Goal: Information Seeking & Learning: Learn about a topic

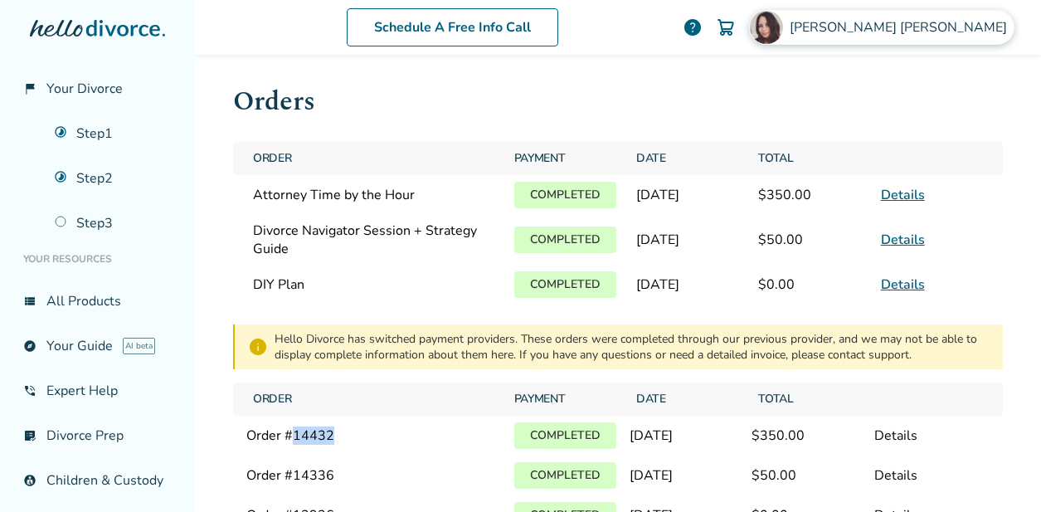
click at [953, 36] on span "[PERSON_NAME]" at bounding box center [901, 27] width 224 height 18
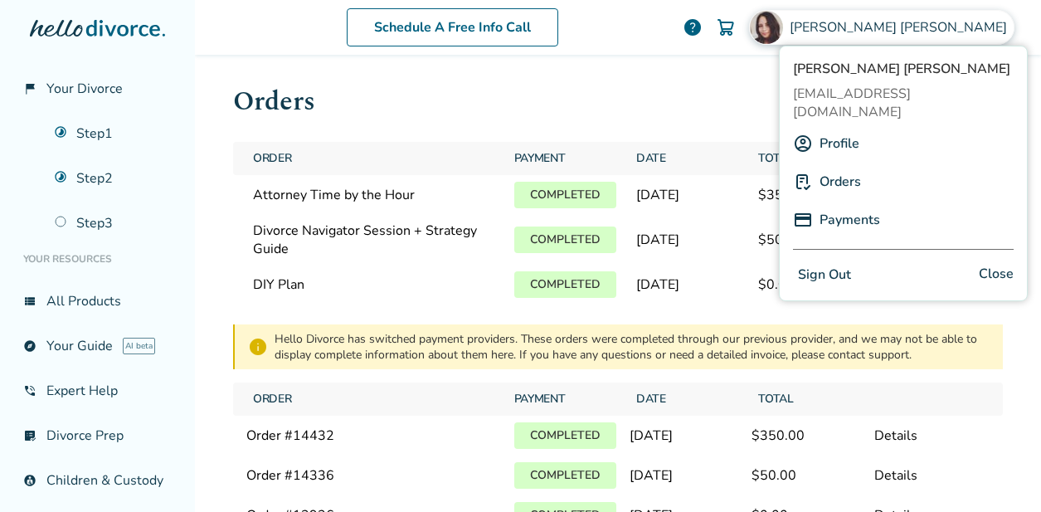
click at [840, 128] on link "Profile" at bounding box center [839, 144] width 40 height 32
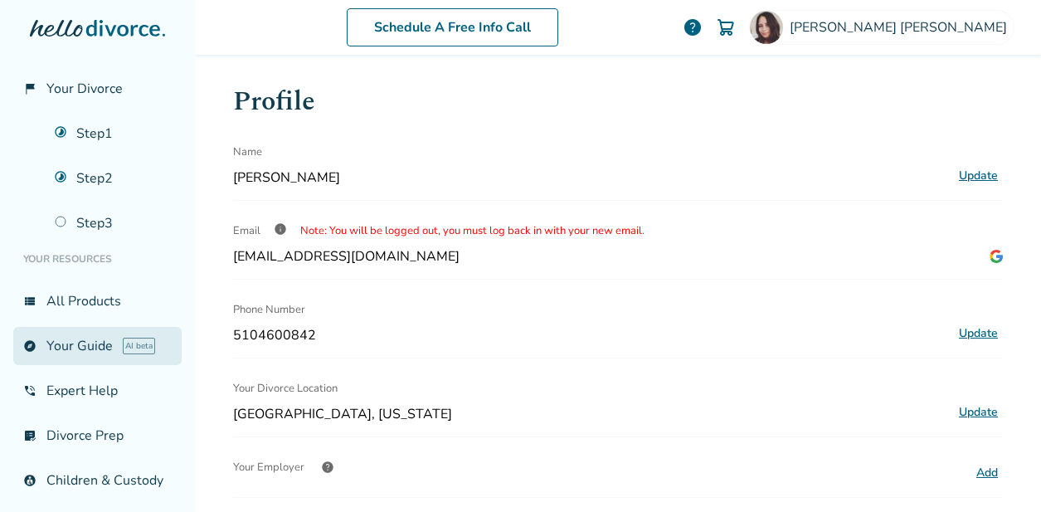
click at [82, 346] on link "explore Your Guide AI beta" at bounding box center [97, 346] width 168 height 38
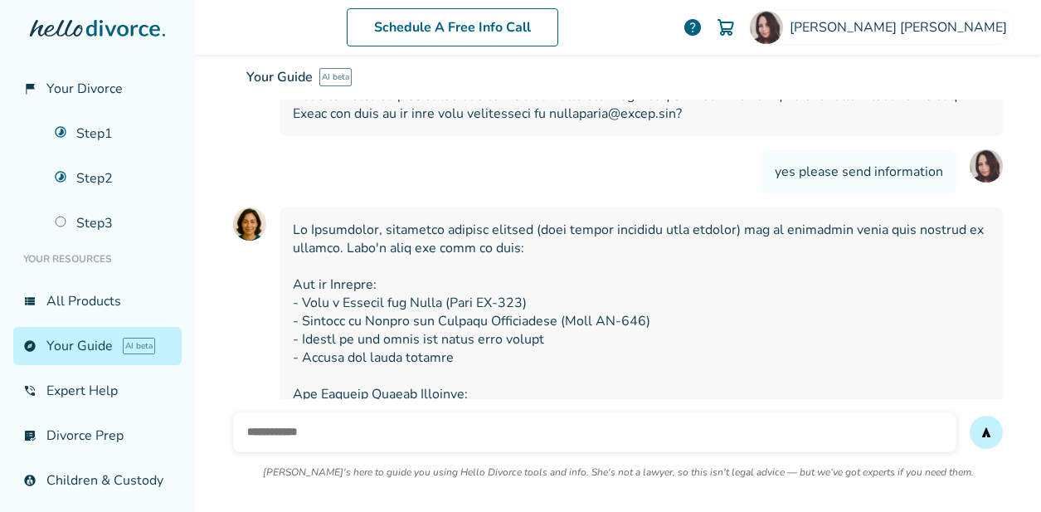
scroll to position [4044, 0]
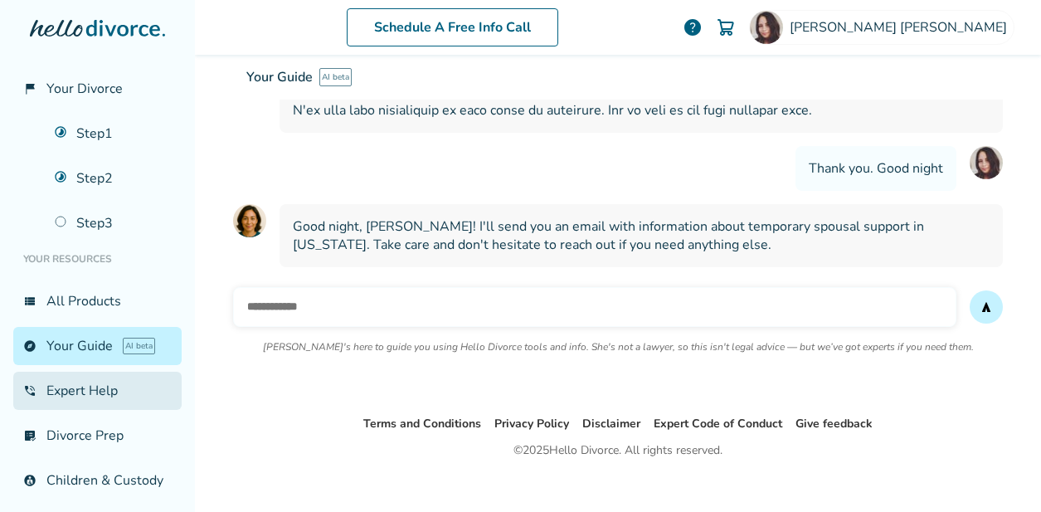
click at [103, 395] on link "phone_in_talk Expert Help" at bounding box center [97, 390] width 168 height 38
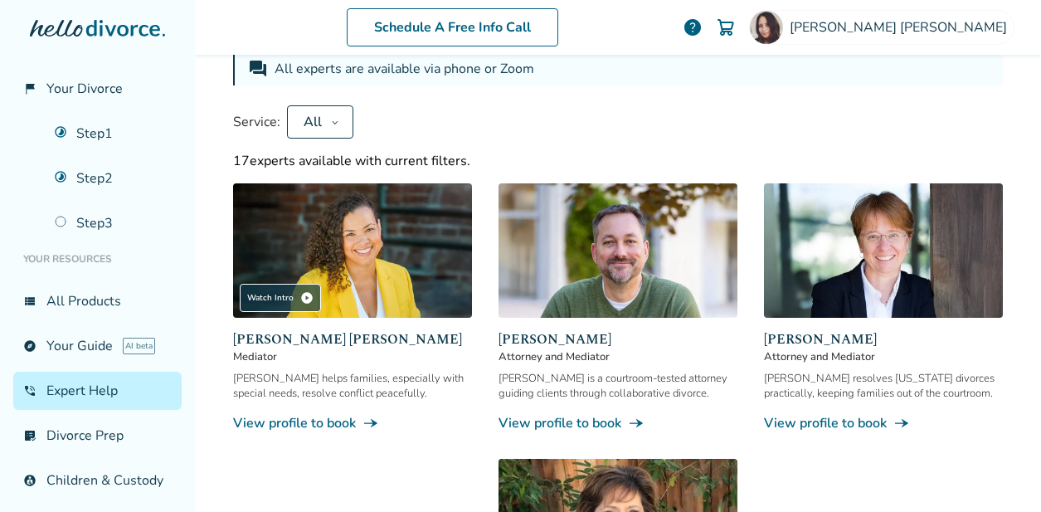
scroll to position [120, 0]
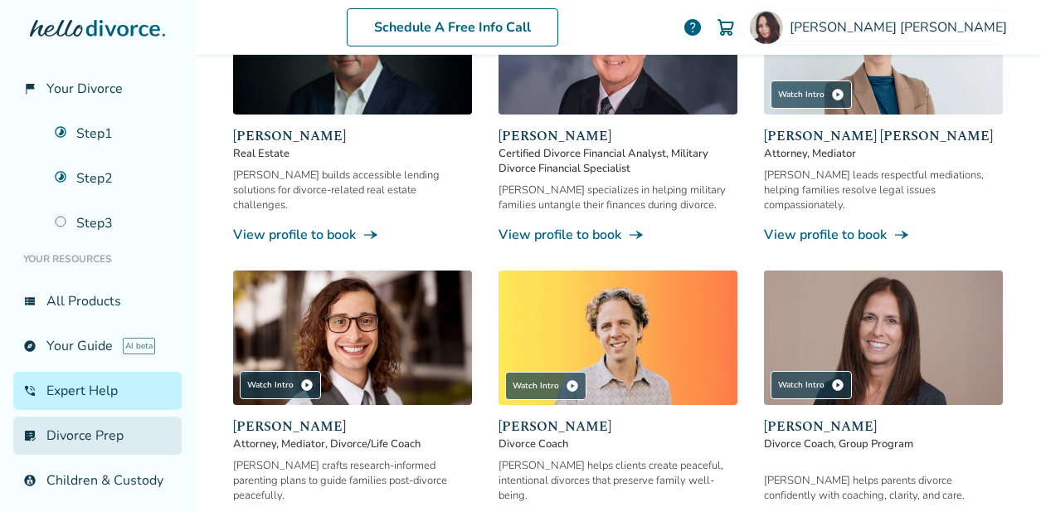
click at [96, 436] on link "list_alt_check Divorce Prep" at bounding box center [97, 435] width 168 height 38
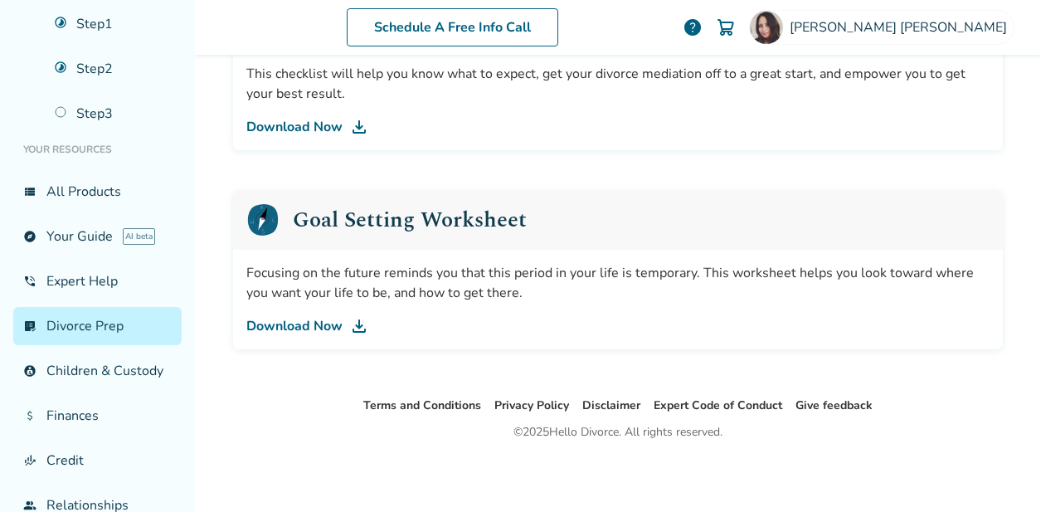
scroll to position [114, 0]
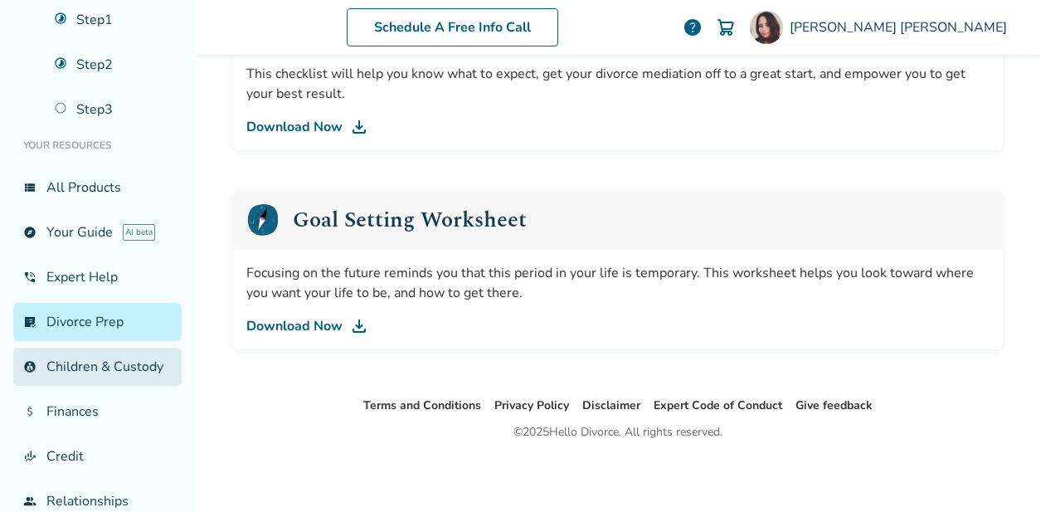
click at [99, 374] on link "account_child Children & Custody" at bounding box center [97, 366] width 168 height 38
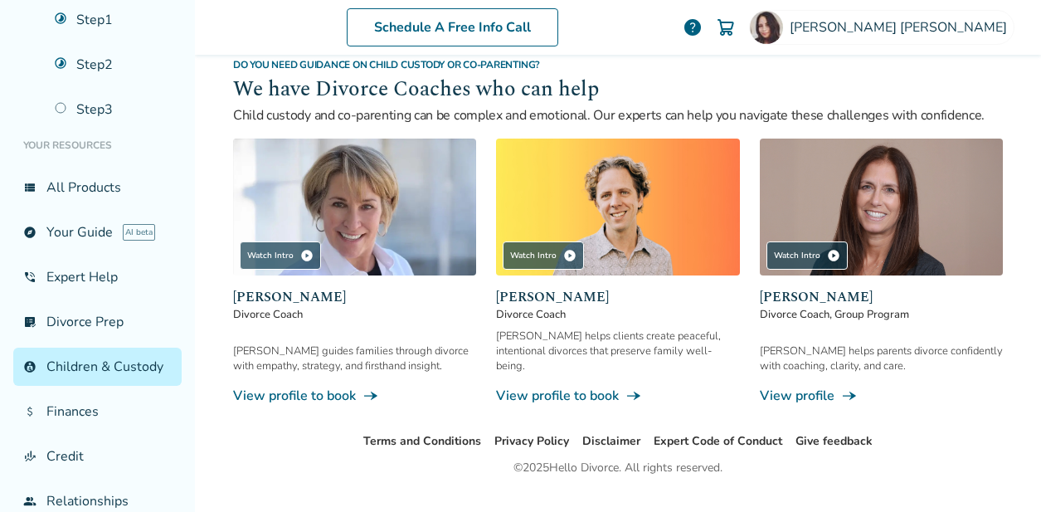
scroll to position [956, 0]
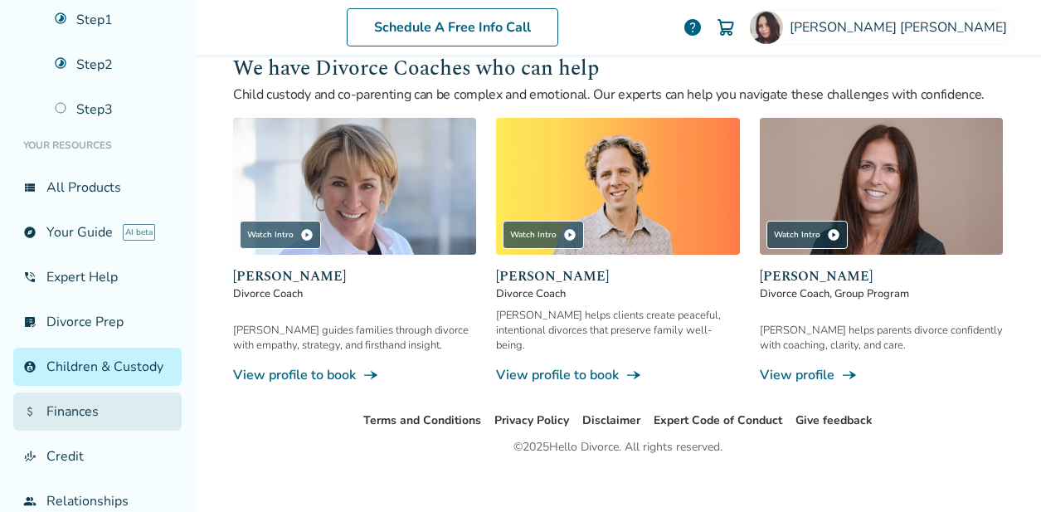
click at [97, 410] on link "attach_money Finances" at bounding box center [97, 411] width 168 height 38
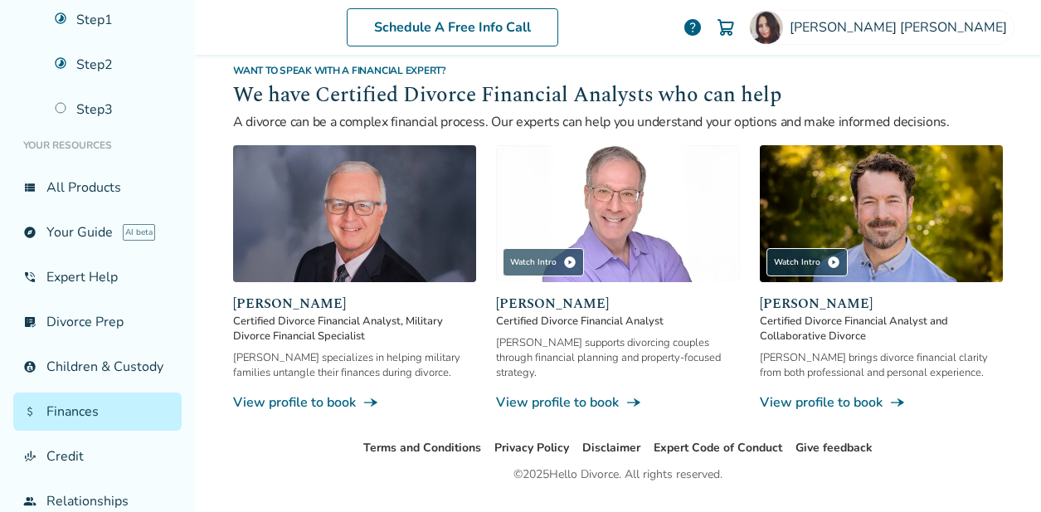
scroll to position [1107, 0]
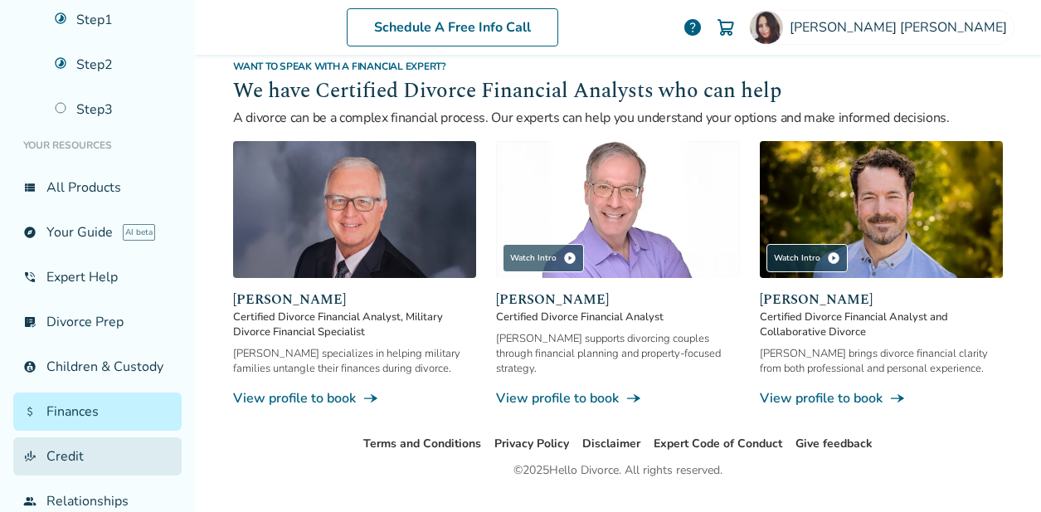
click at [80, 456] on link "finance_mode Credit" at bounding box center [97, 456] width 168 height 38
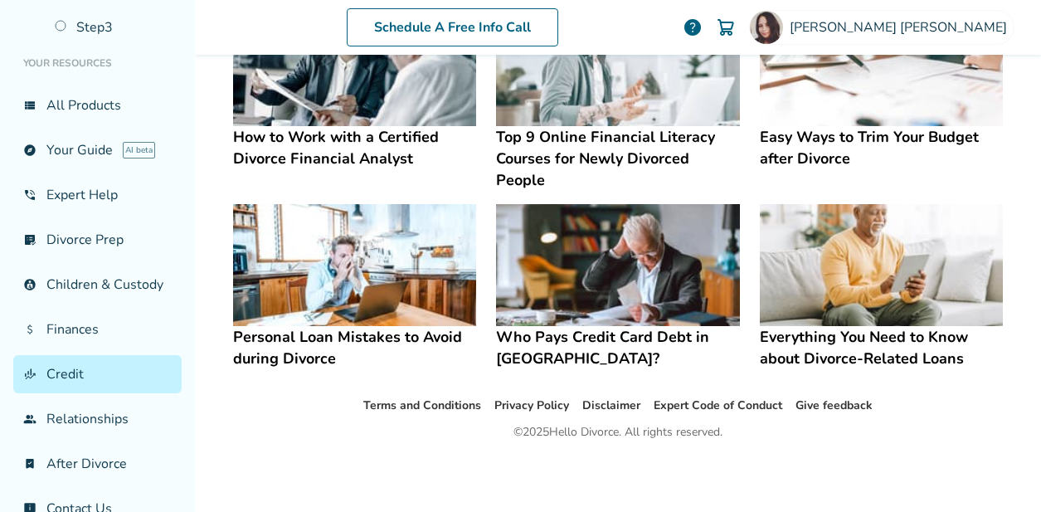
scroll to position [198, 0]
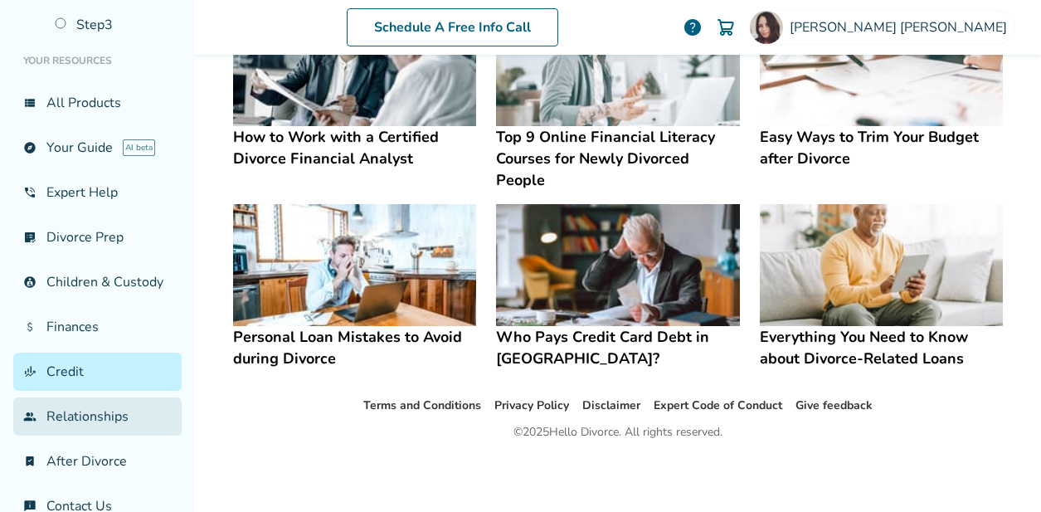
click at [108, 415] on link "group Relationships" at bounding box center [97, 416] width 168 height 38
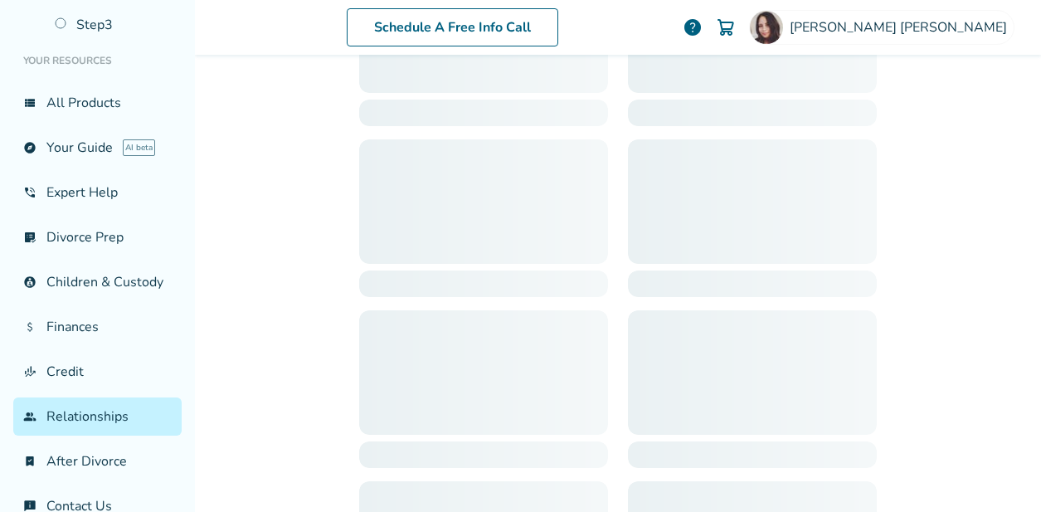
scroll to position [81, 0]
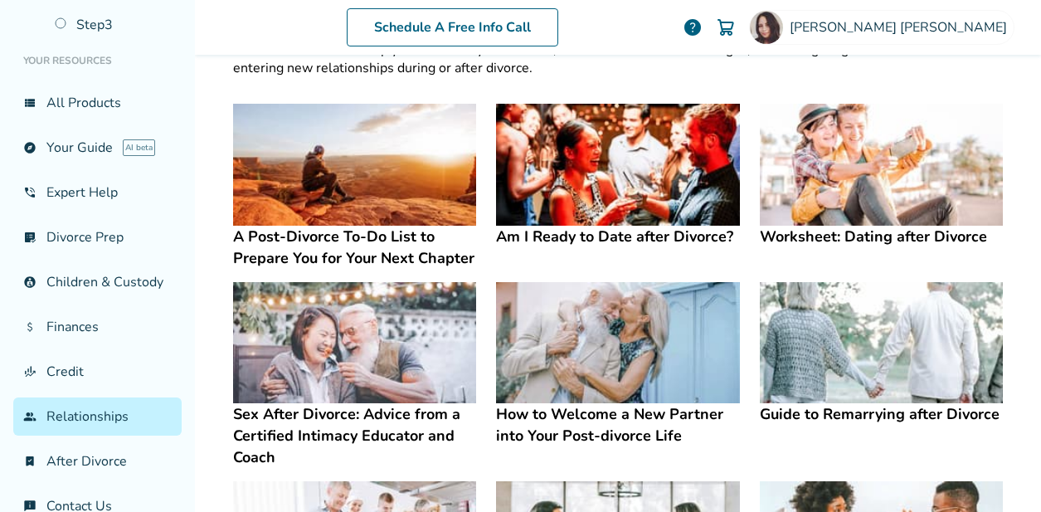
click at [585, 167] on img at bounding box center [617, 165] width 243 height 122
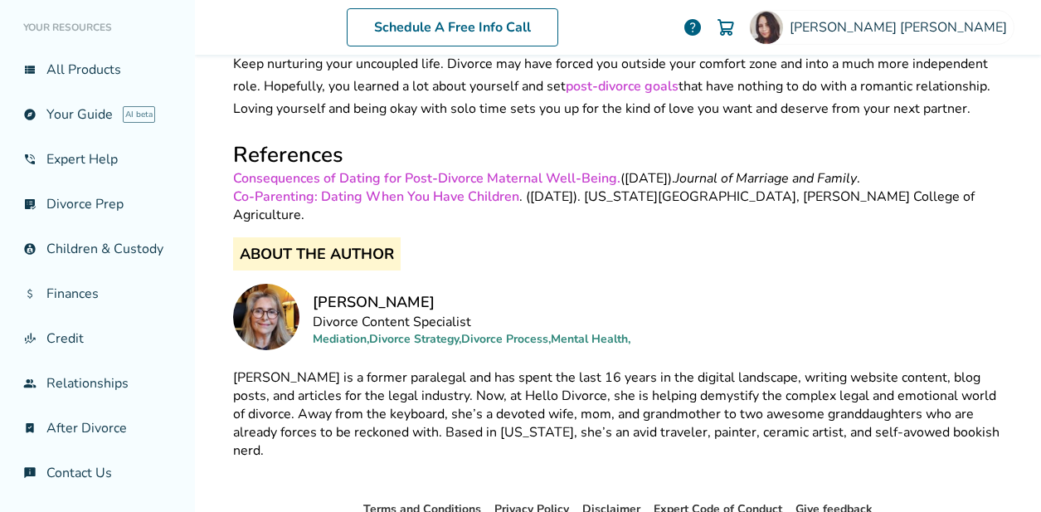
scroll to position [5866, 0]
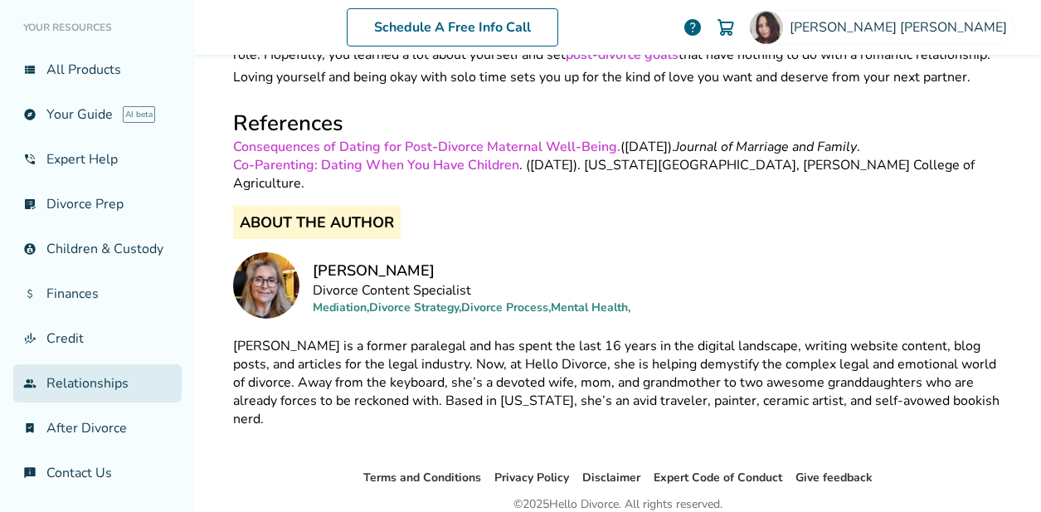
click at [129, 389] on link "group Relationships" at bounding box center [97, 383] width 168 height 38
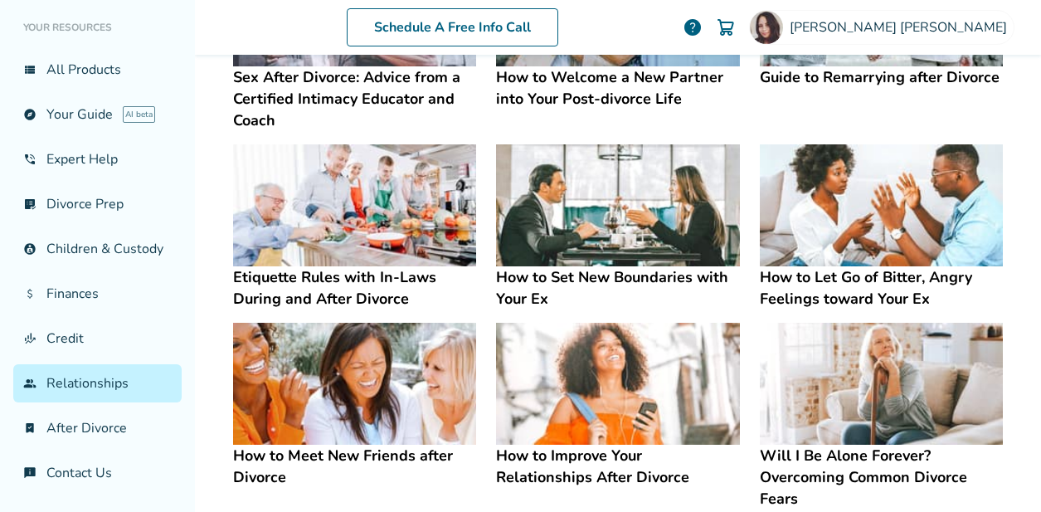
scroll to position [416, 0]
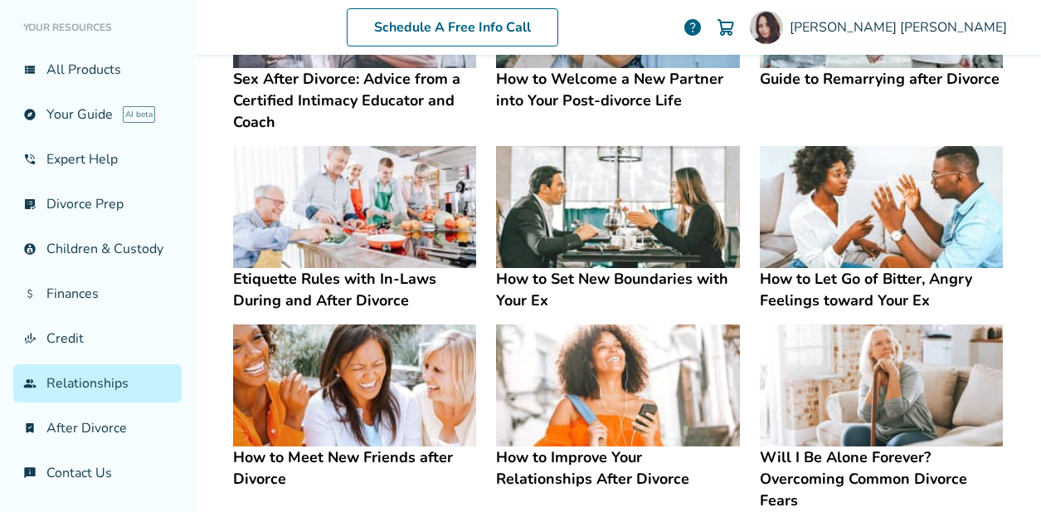
click at [391, 212] on img at bounding box center [354, 207] width 243 height 122
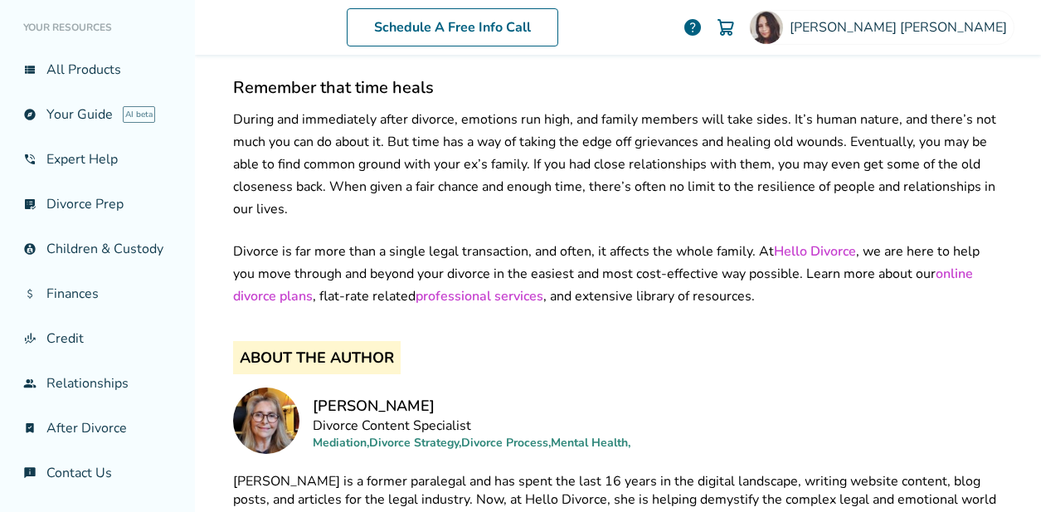
scroll to position [2088, 0]
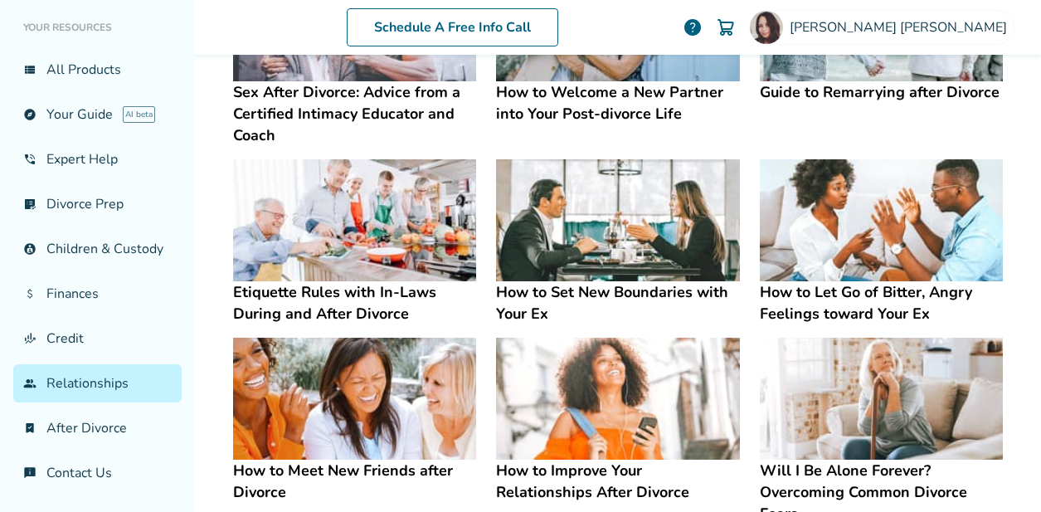
scroll to position [396, 0]
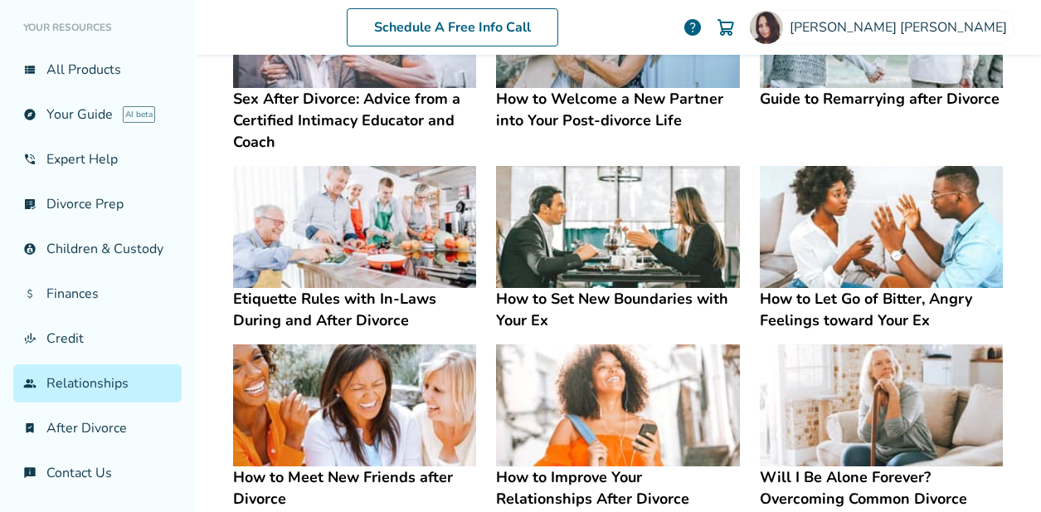
click at [601, 227] on img at bounding box center [617, 227] width 243 height 122
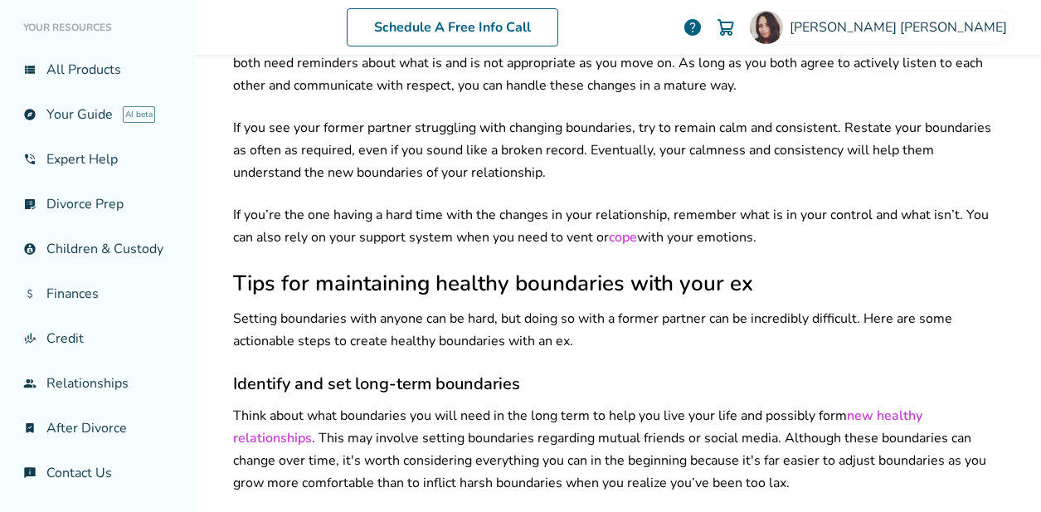
scroll to position [2658, 0]
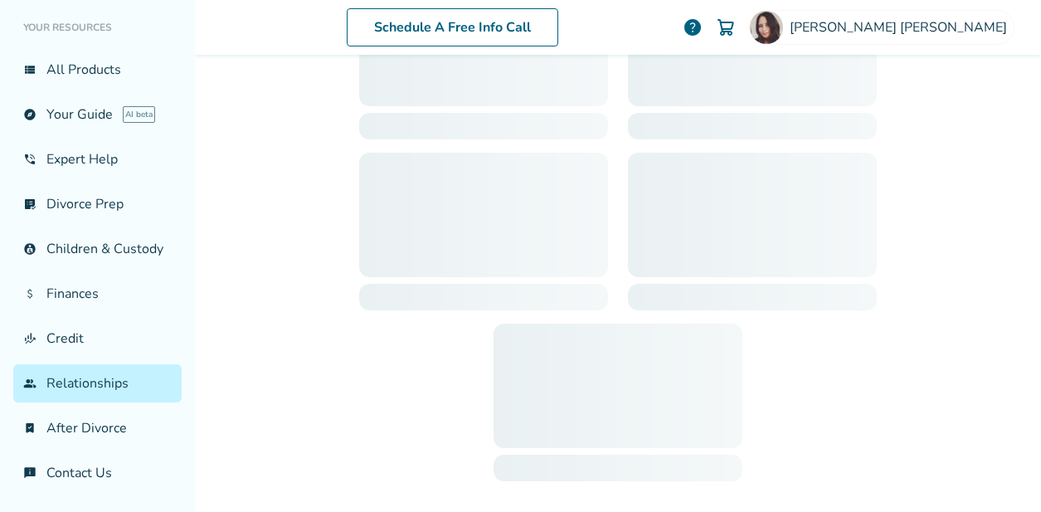
scroll to position [558, 0]
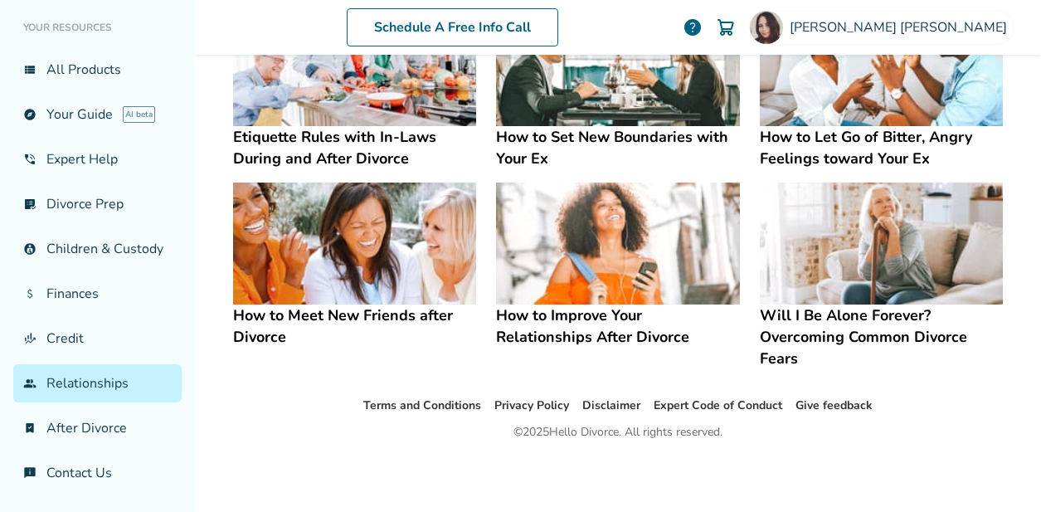
click at [923, 95] on img at bounding box center [881, 65] width 243 height 122
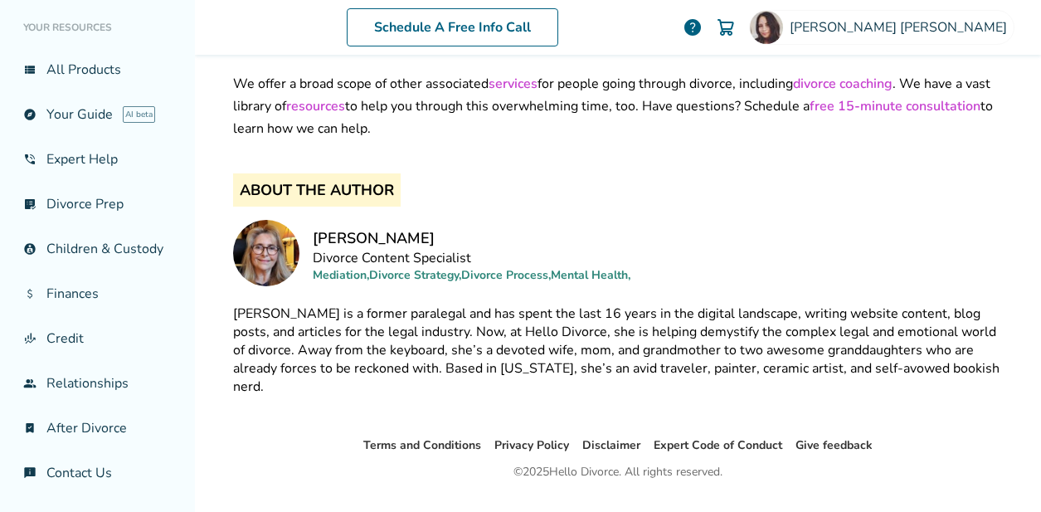
scroll to position [2463, 0]
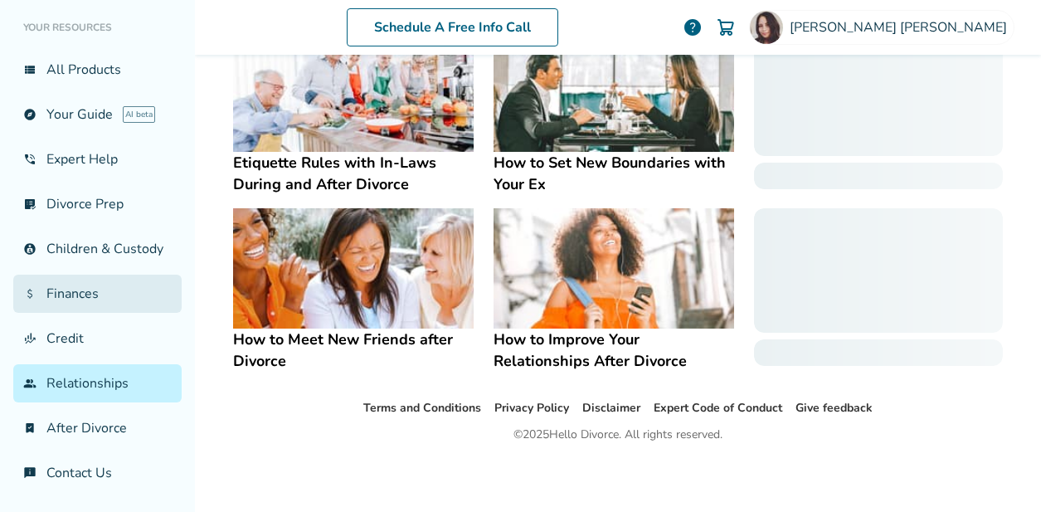
scroll to position [558, 0]
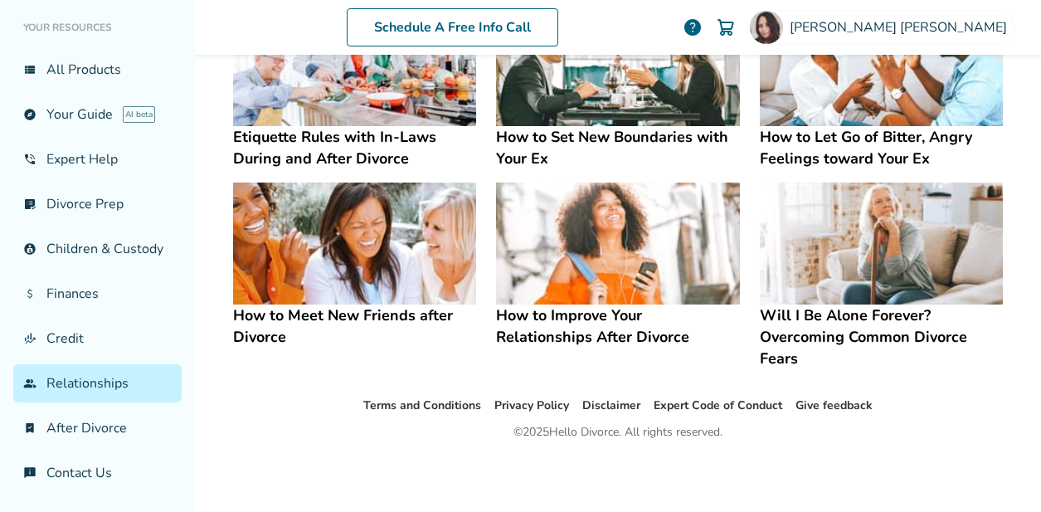
click at [272, 265] on img at bounding box center [354, 243] width 243 height 122
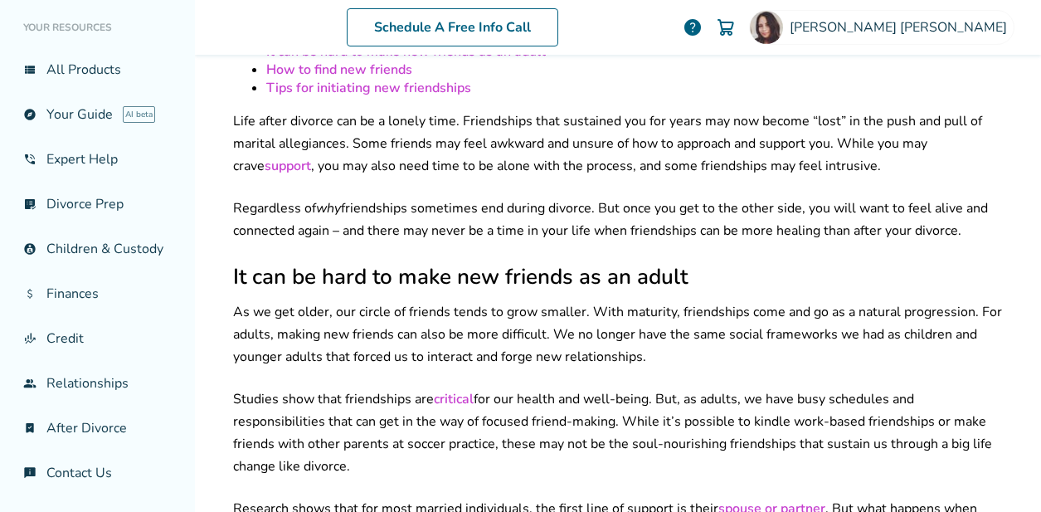
scroll to position [320, 0]
